Goal: Answer question/provide support: Answer question/provide support

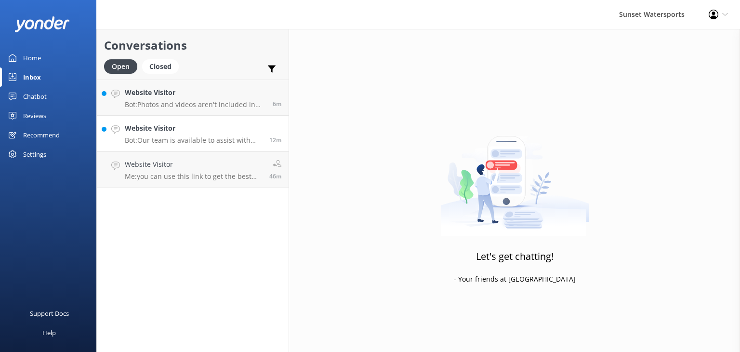
click at [172, 136] on p "Bot: Our team is available to assist with bookings from 8am to 8pm. Please call…" at bounding box center [193, 140] width 137 height 9
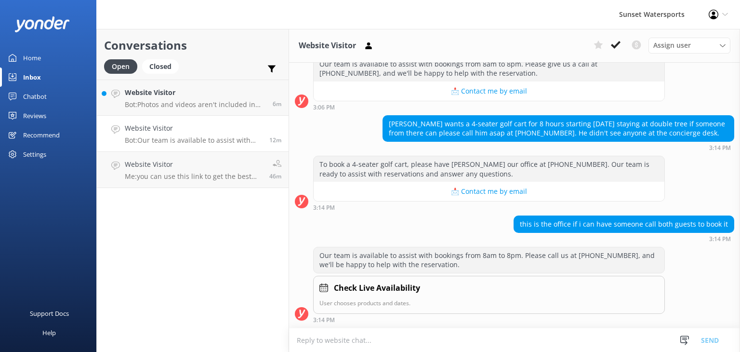
scroll to position [18068, 0]
click at [182, 101] on p "Bot: Photos and videos aren't included in the Parasail Flight price, but you ca…" at bounding box center [195, 104] width 141 height 9
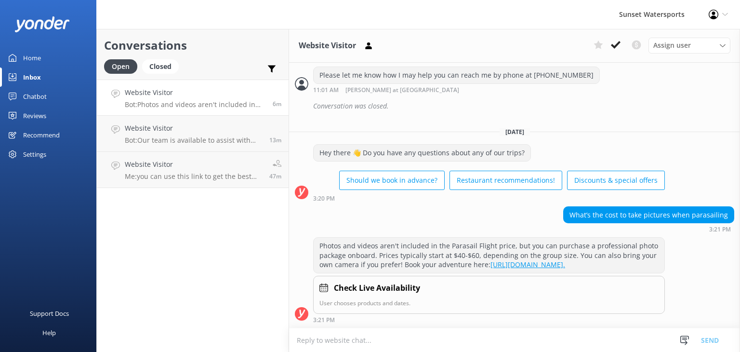
scroll to position [1320, 0]
click at [170, 171] on div "Website Visitor Me: you can use this link to get the best rates" at bounding box center [193, 169] width 137 height 21
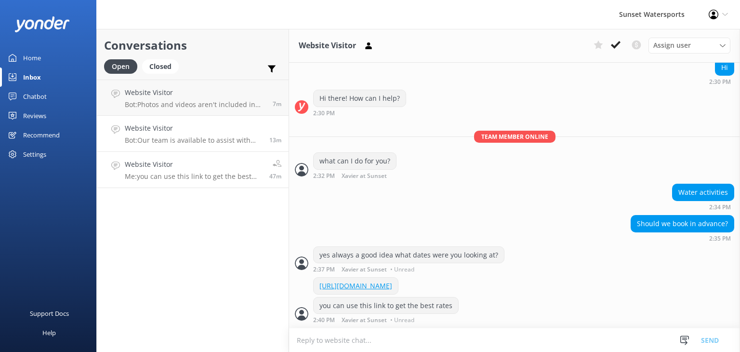
scroll to position [108, 0]
click at [187, 124] on h4 "Website Visitor" at bounding box center [193, 128] width 137 height 11
click at [185, 129] on h4 "Website Visitor" at bounding box center [193, 128] width 137 height 11
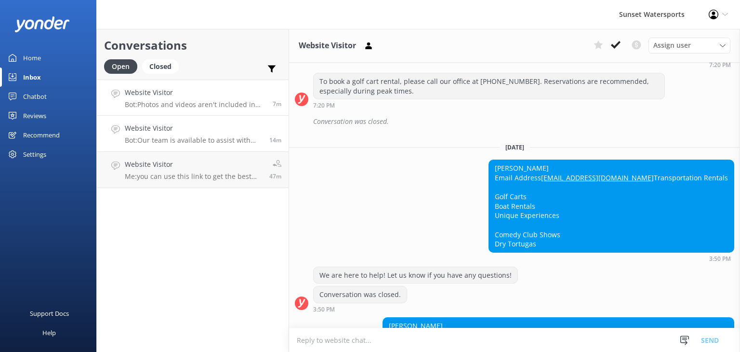
click at [198, 105] on p "Bot: Photos and videos aren't included in the Parasail Flight price, but you ca…" at bounding box center [195, 104] width 141 height 9
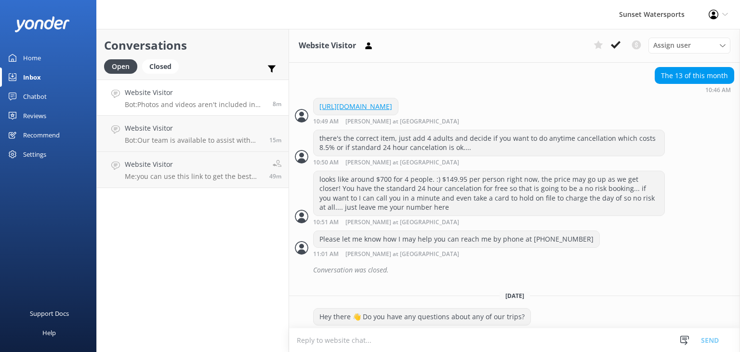
scroll to position [1031, 0]
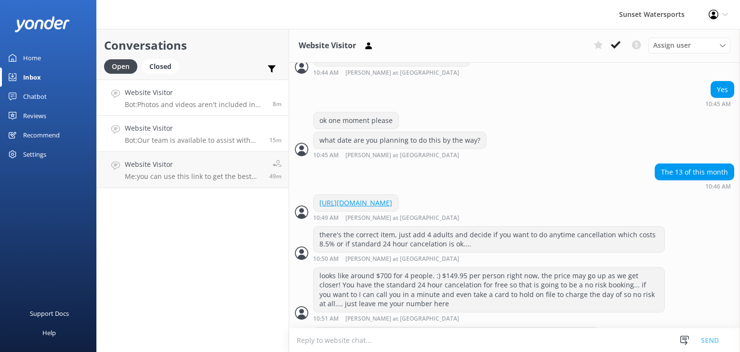
click at [210, 139] on p "Bot: Our team is available to assist with bookings from 8am to 8pm. Please call…" at bounding box center [193, 140] width 137 height 9
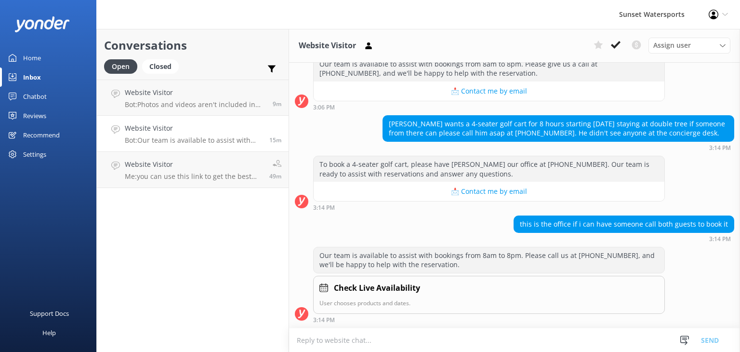
scroll to position [18068, 0]
click at [222, 178] on p "Me: you can use this link to get the best rates" at bounding box center [193, 176] width 137 height 9
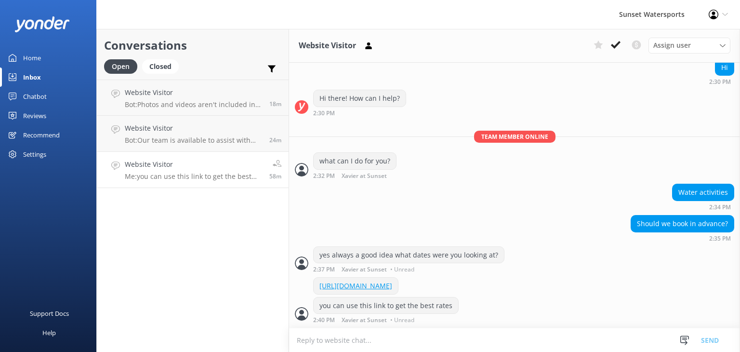
scroll to position [108, 0]
click at [235, 107] on p "Bot: Photos and videos aren't included in the Parasail Flight price, but you ca…" at bounding box center [193, 104] width 137 height 9
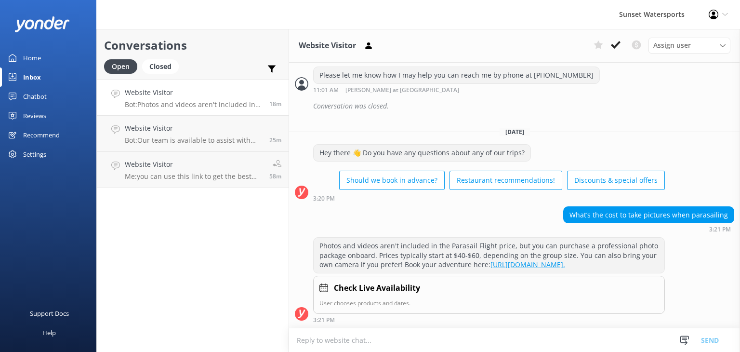
scroll to position [1320, 0]
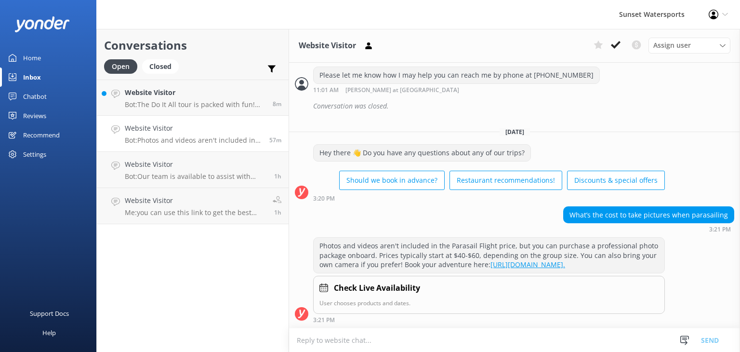
scroll to position [1320, 0]
click at [208, 106] on p "Bot: The Do It All tour is packed with fun! You'll get free use of the water pa…" at bounding box center [195, 104] width 141 height 9
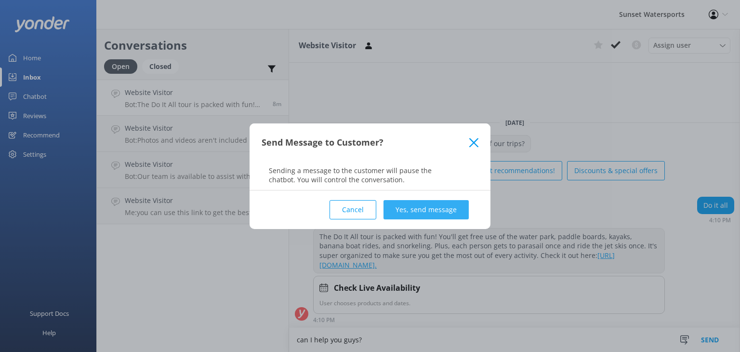
type textarea "can I help you guys?"
click at [412, 205] on button "Yes, send message" at bounding box center [425, 209] width 85 height 19
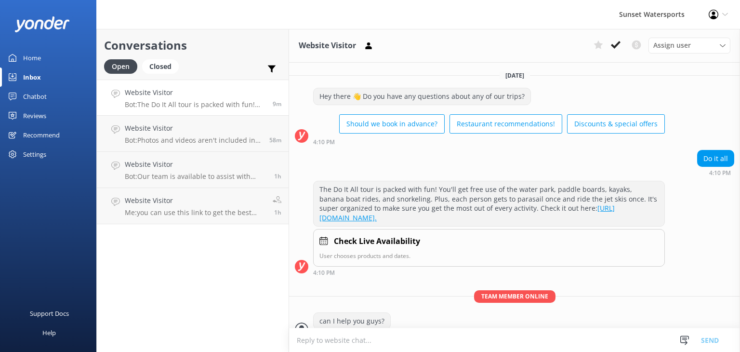
scroll to position [24, 0]
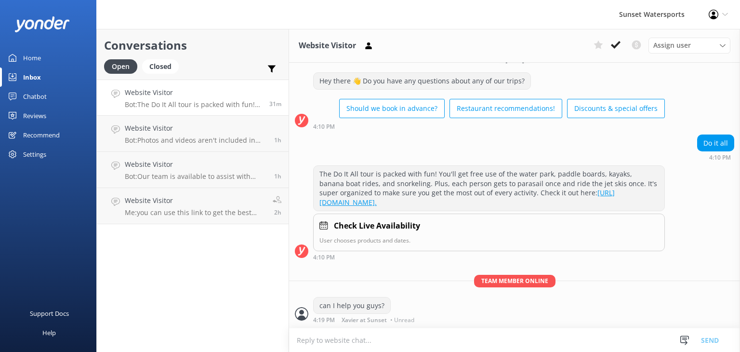
click at [218, 103] on p "Bot: The Do It All tour is packed with fun! You'll get free use of the water pa…" at bounding box center [193, 104] width 137 height 9
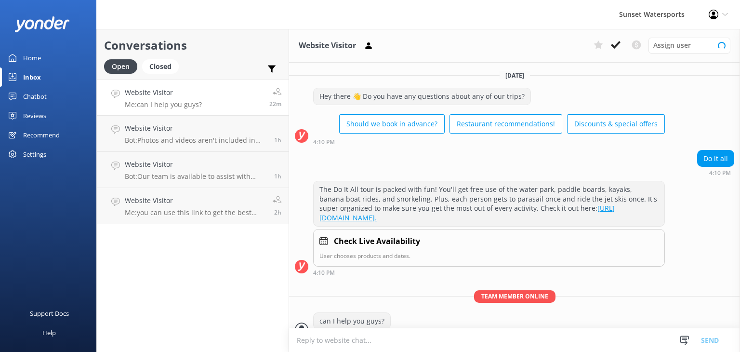
scroll to position [24, 0]
